Goal: Obtain resource: Obtain resource

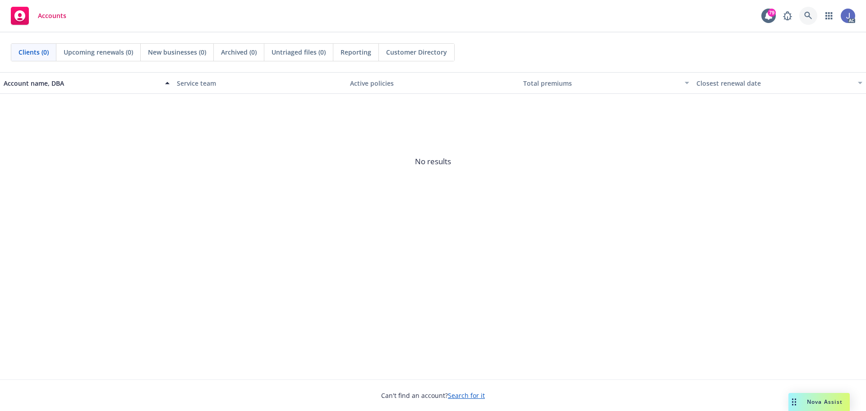
click at [810, 15] on icon at bounding box center [808, 16] width 8 height 8
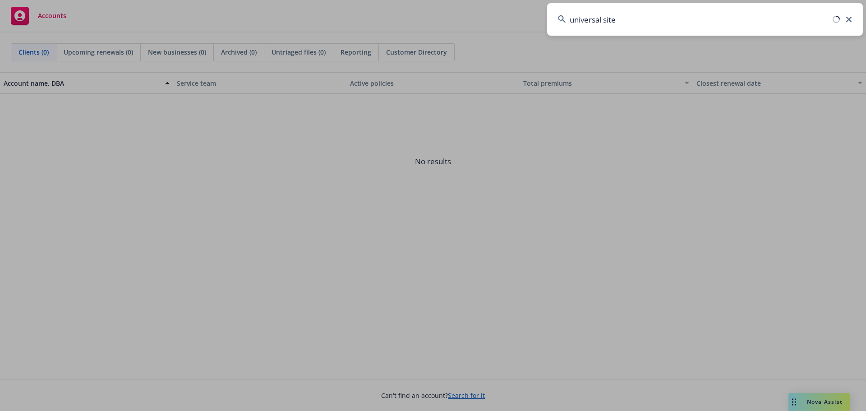
type input "universal site"
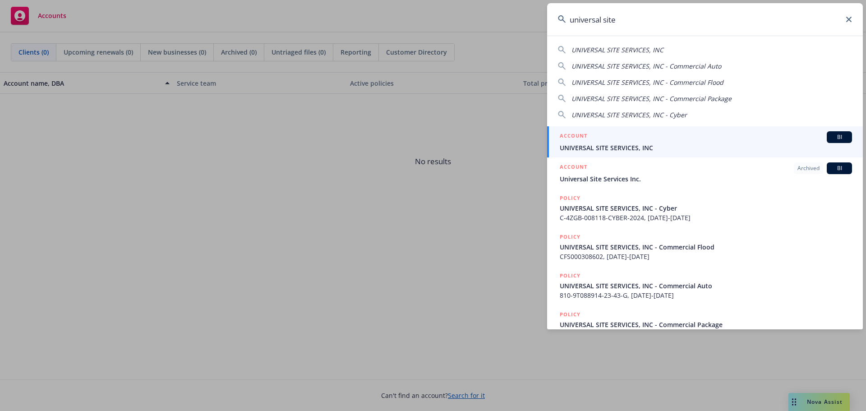
click at [631, 149] on span "UNIVERSAL SITE SERVICES, INC" at bounding box center [706, 147] width 292 height 9
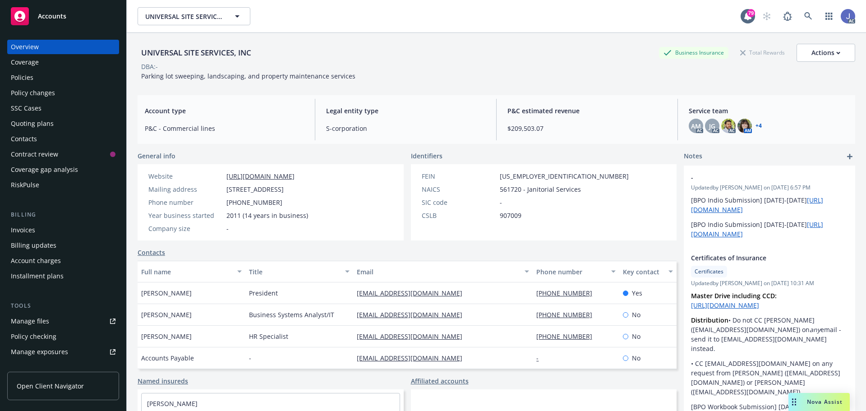
click at [44, 322] on div "Manage files" at bounding box center [30, 321] width 38 height 14
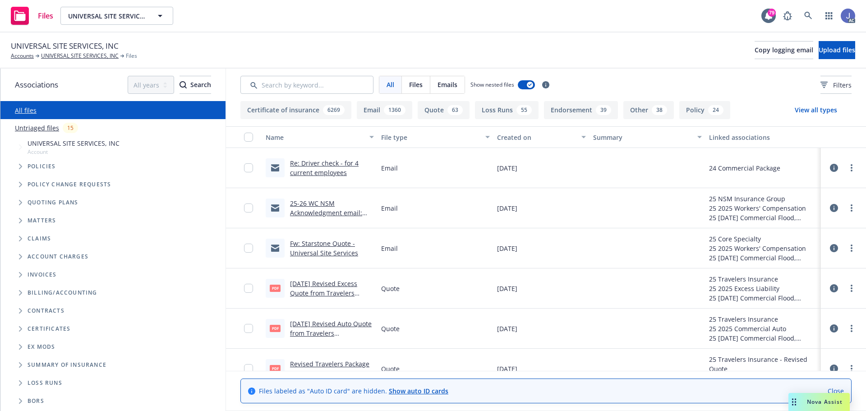
click at [325, 211] on link "25-26 WC NSM Acknowledgment email: Submission Received for Universal Site Servi…" at bounding box center [331, 222] width 83 height 46
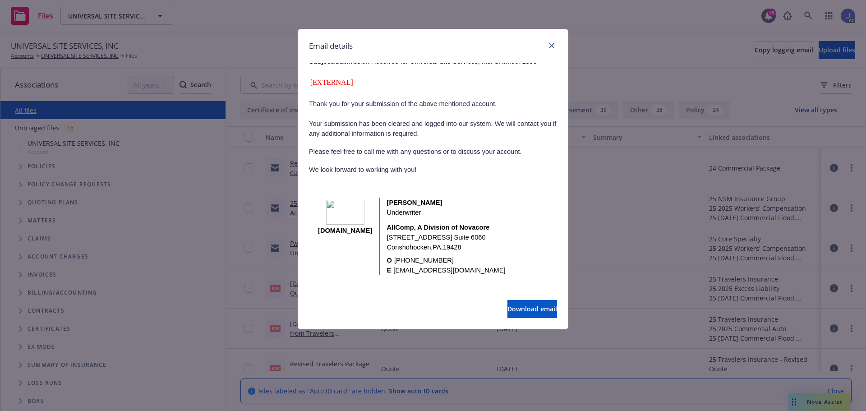
scroll to position [333, 0]
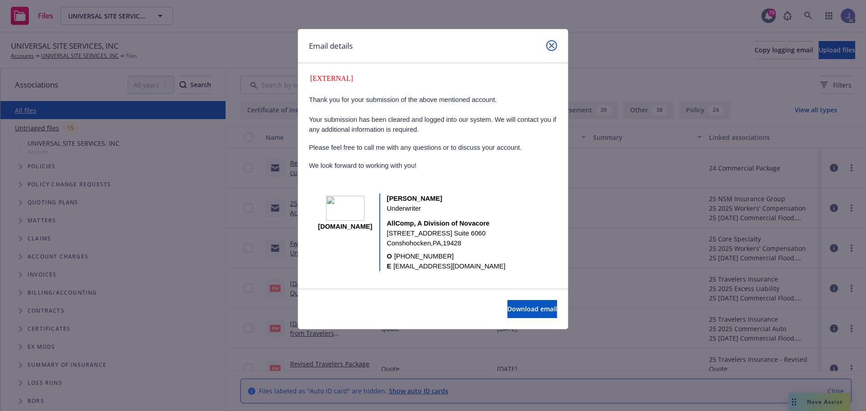
click at [549, 44] on icon "close" at bounding box center [551, 45] width 5 height 5
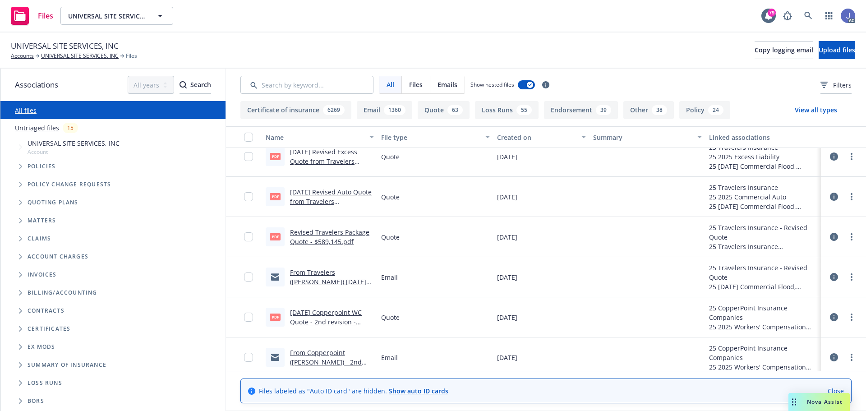
scroll to position [135, 0]
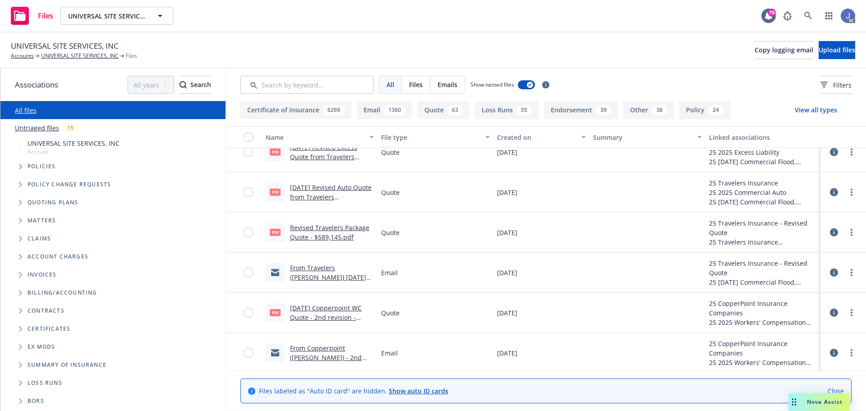
click at [320, 317] on link "10/01/25 Copperpoint WC Quote - 2nd revision - $808,825.pdf" at bounding box center [326, 318] width 72 height 28
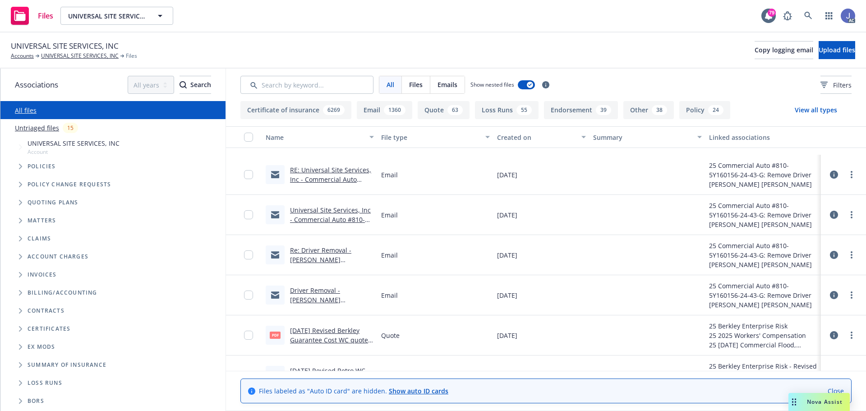
scroll to position [406, 0]
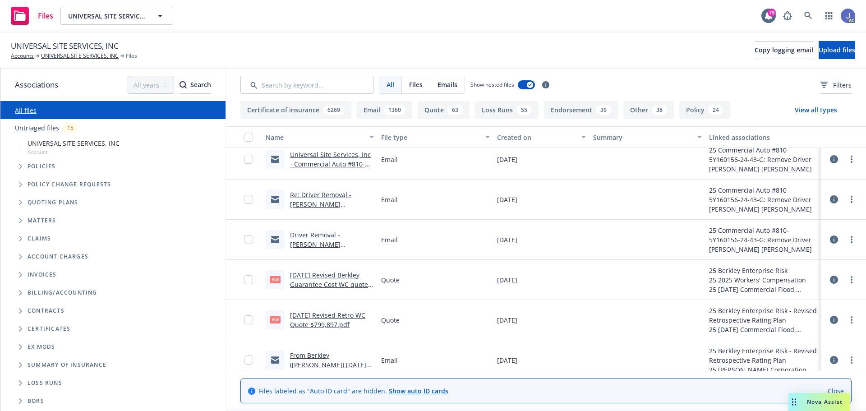
click at [336, 279] on link "10/01/25 Revised Berkley Guarantee Cost WC quote - $799,518.pdf" at bounding box center [331, 285] width 82 height 28
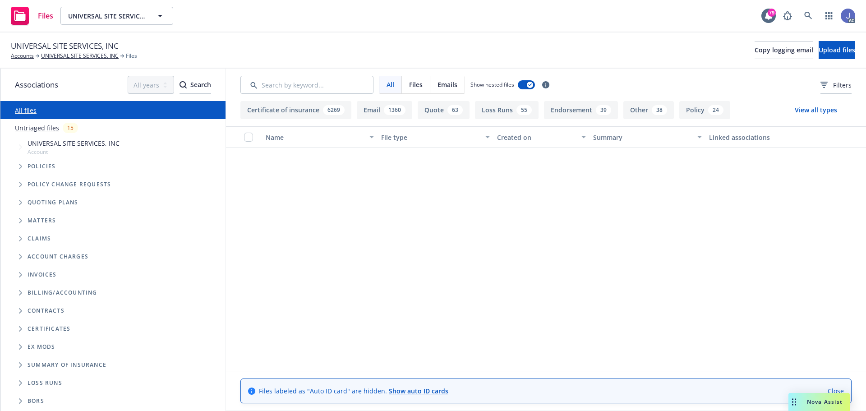
scroll to position [0, 0]
